Goal: Task Accomplishment & Management: Manage account settings

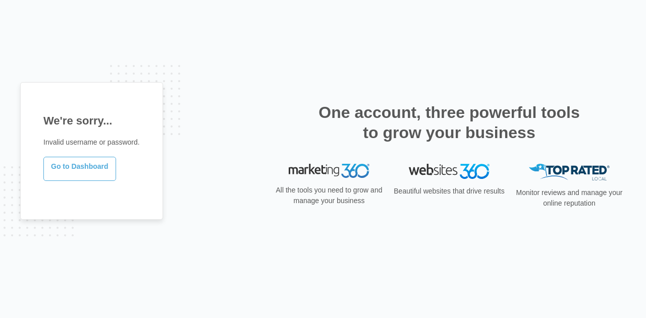
click at [83, 168] on link "Go to Dashboard" at bounding box center [79, 169] width 73 height 24
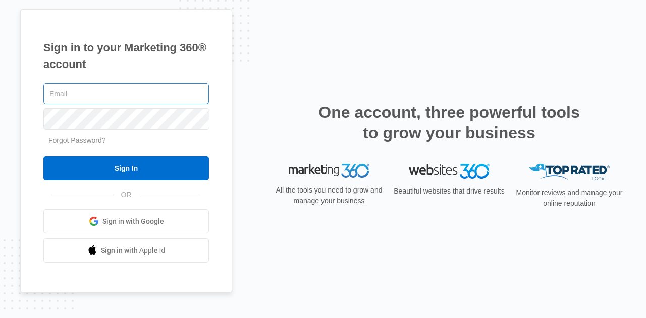
click at [138, 92] on input "text" at bounding box center [125, 93] width 165 height 21
click at [52, 98] on input "text" at bounding box center [125, 93] width 165 height 21
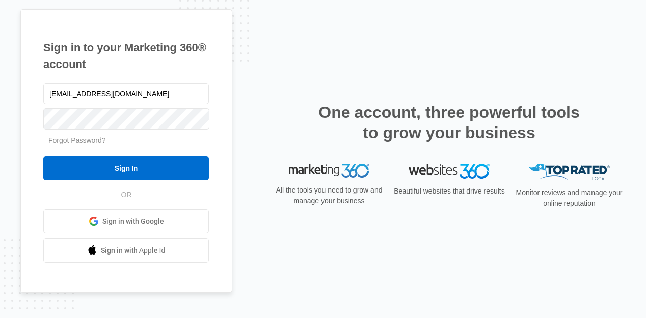
type input "[EMAIL_ADDRESS][DOMAIN_NAME]"
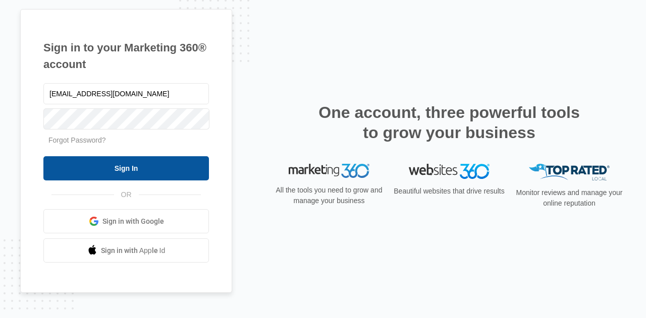
click at [102, 161] on input "Sign In" at bounding box center [125, 168] width 165 height 24
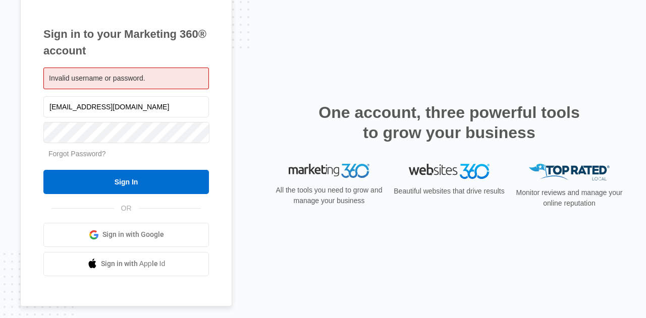
click at [85, 155] on link "Forgot Password?" at bounding box center [76, 154] width 57 height 8
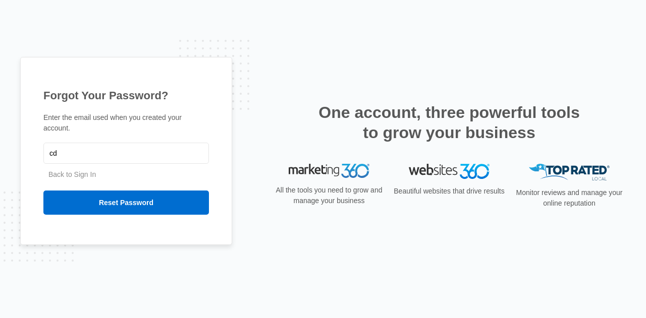
type input "[EMAIL_ADDRESS][DOMAIN_NAME]"
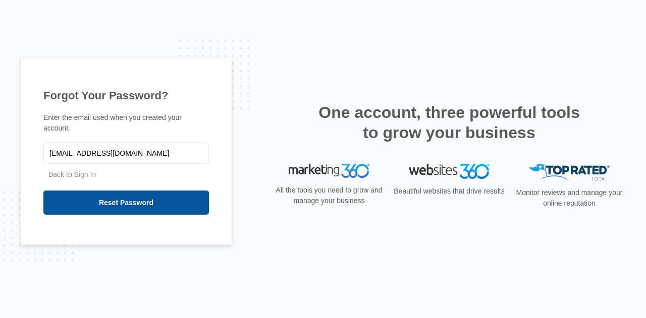
click at [115, 202] on input "Reset Password" at bounding box center [125, 203] width 165 height 24
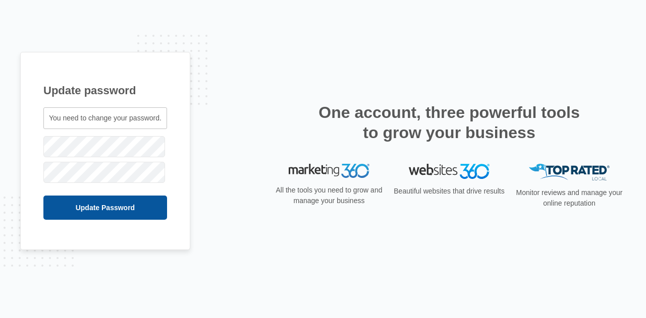
click at [93, 206] on input "Update Password" at bounding box center [105, 208] width 124 height 24
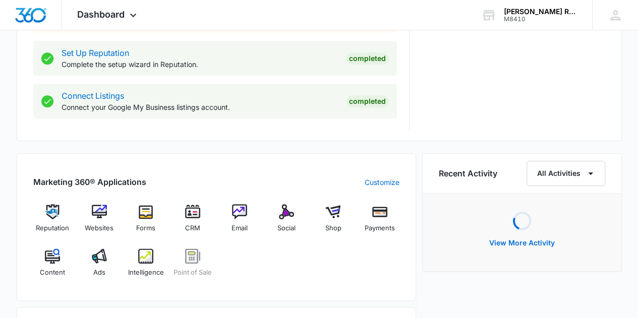
scroll to position [504, 0]
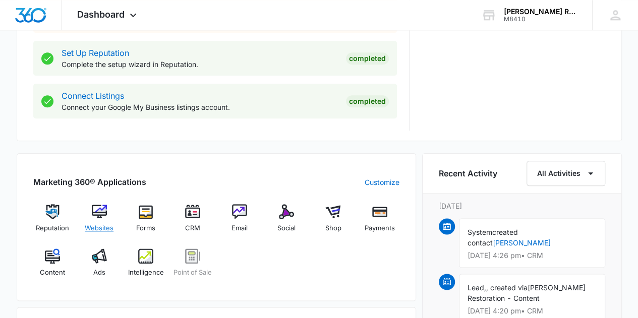
click at [97, 207] on img at bounding box center [99, 211] width 15 height 15
